Goal: Task Accomplishment & Management: Use online tool/utility

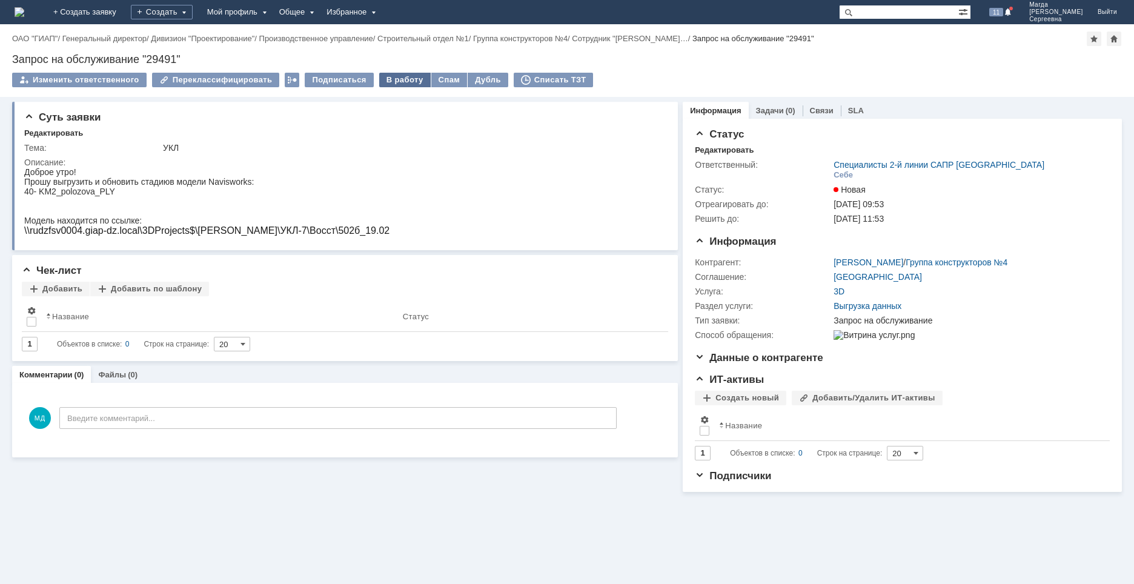
click at [380, 79] on div "В работу" at bounding box center [405, 80] width 52 height 15
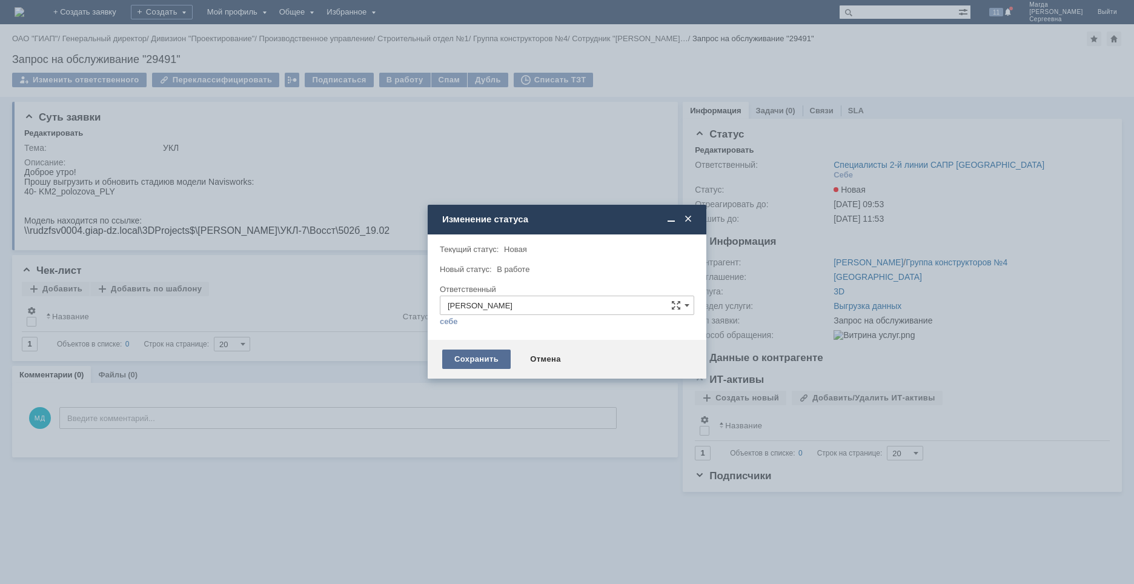
click at [476, 358] on div "Сохранить" at bounding box center [476, 359] width 68 height 19
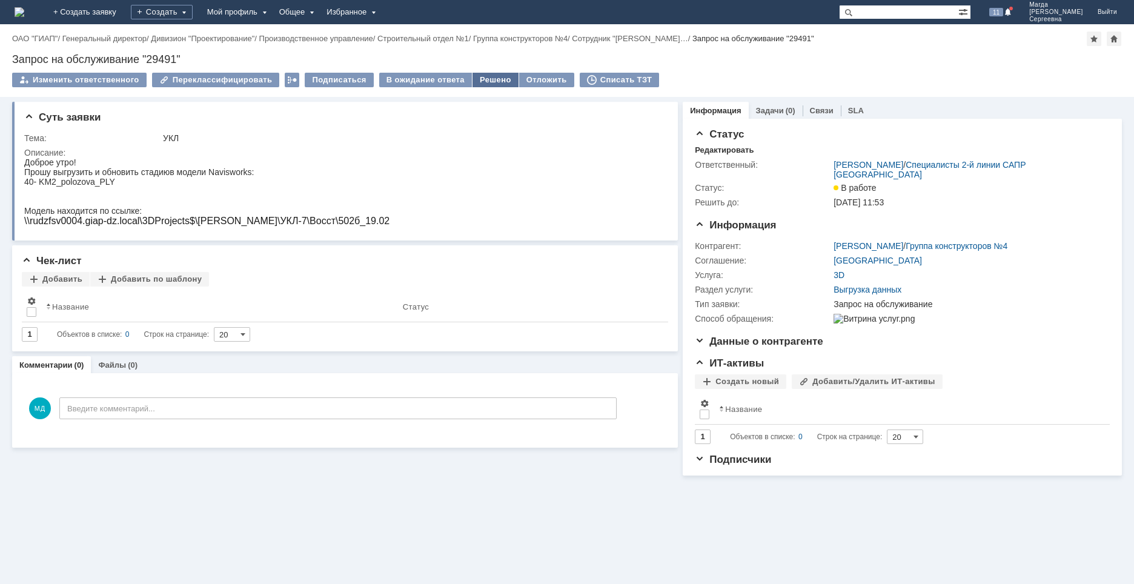
click at [488, 79] on div "Решено" at bounding box center [496, 80] width 46 height 15
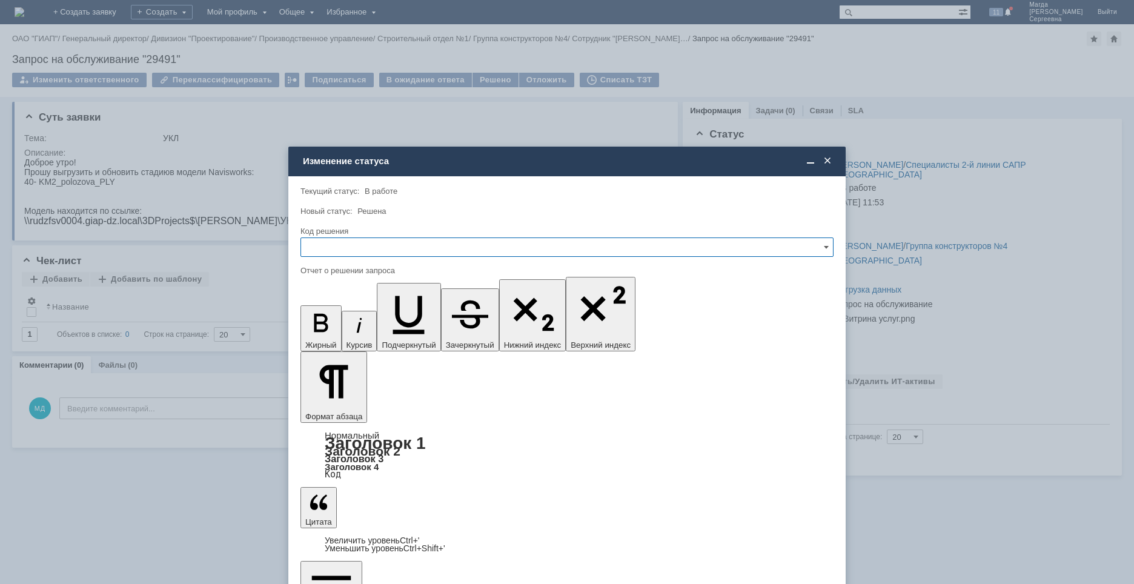
click at [376, 252] on input "text" at bounding box center [567, 247] width 533 height 19
click at [347, 332] on span "Решено" at bounding box center [567, 330] width 518 height 10
type input "Решено"
